Goal: Check status: Check status

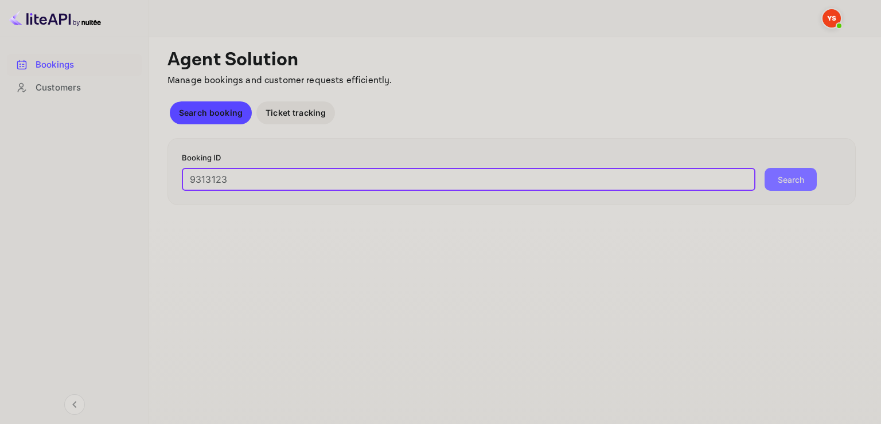
type input "9313123"
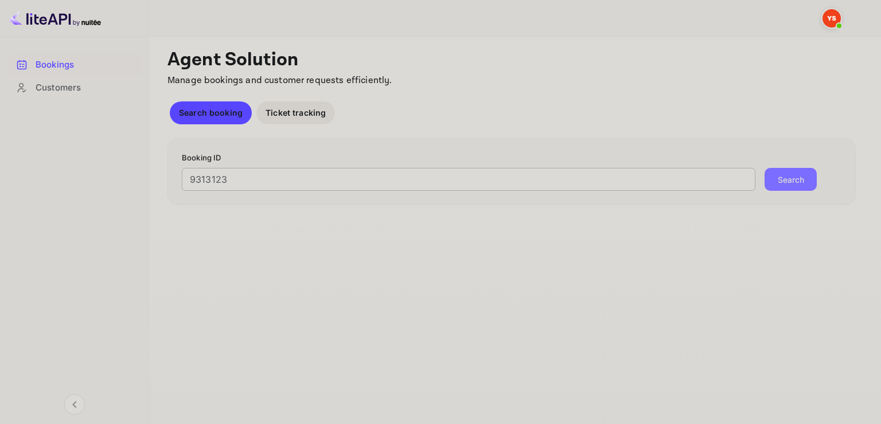
drag, startPoint x: 780, startPoint y: 182, endPoint x: 708, endPoint y: 172, distance: 73.0
click at [780, 182] on button "Search" at bounding box center [791, 179] width 52 height 23
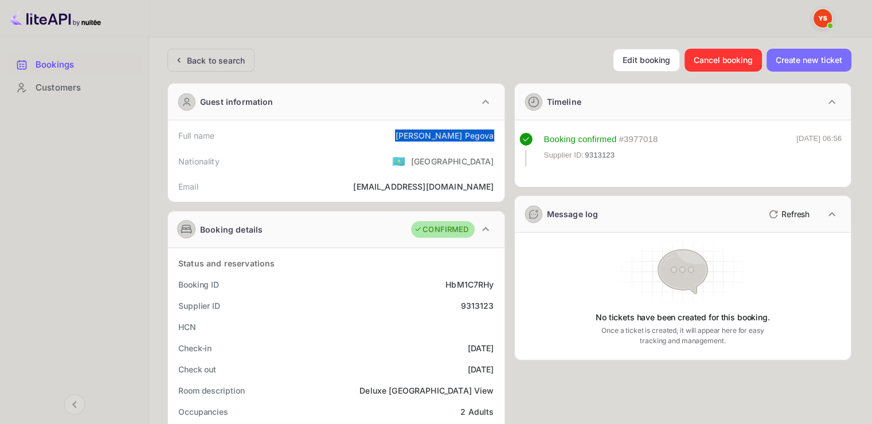
drag, startPoint x: 443, startPoint y: 136, endPoint x: 498, endPoint y: 131, distance: 55.3
click at [498, 131] on div "Full name [PERSON_NAME]" at bounding box center [337, 135] width 328 height 21
copy div "[PERSON_NAME]"
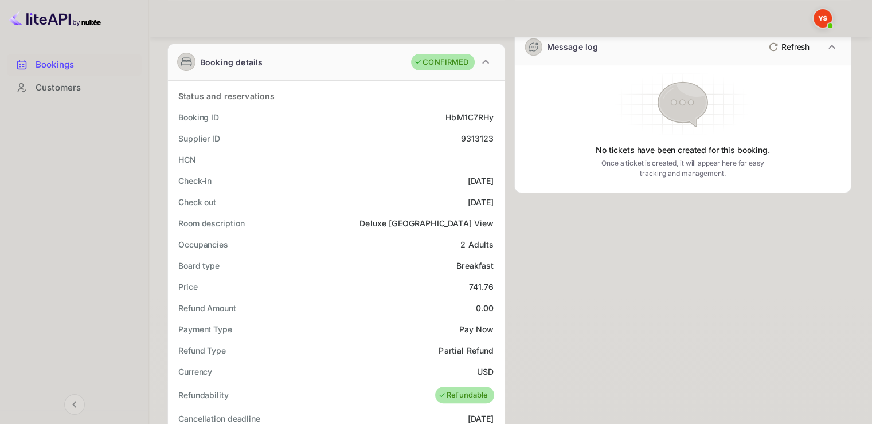
scroll to position [172, 0]
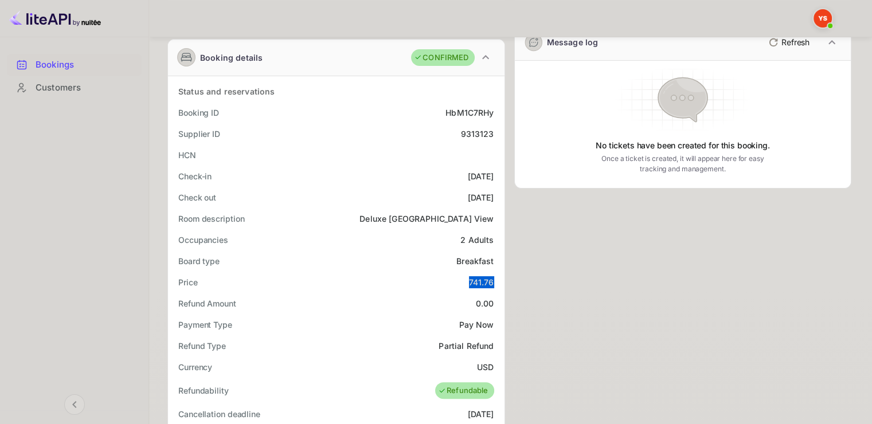
drag, startPoint x: 466, startPoint y: 282, endPoint x: 504, endPoint y: 281, distance: 37.9
click at [504, 281] on div "Status and reservations Booking ID HbM1C7RHy Supplier ID 9313123 HCN Check-in […" at bounding box center [336, 417] width 337 height 682
copy div "741.76"
